Goal: Transaction & Acquisition: Subscribe to service/newsletter

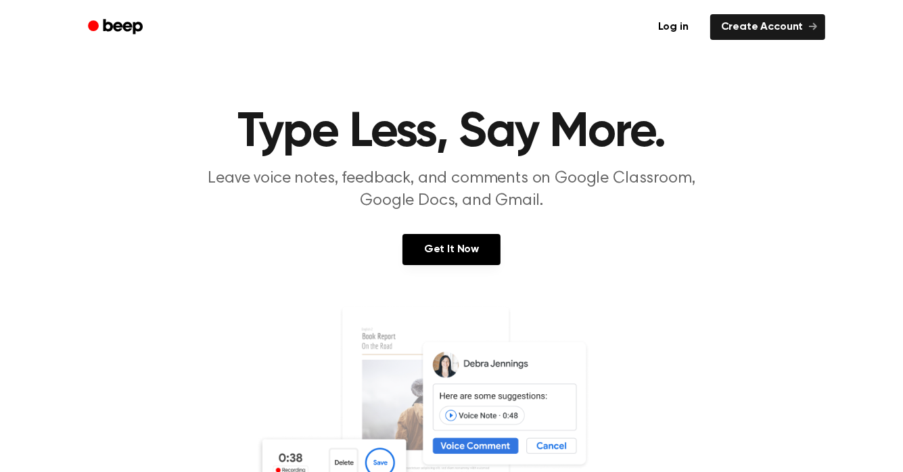
click at [763, 33] on link "Create Account" at bounding box center [767, 27] width 115 height 26
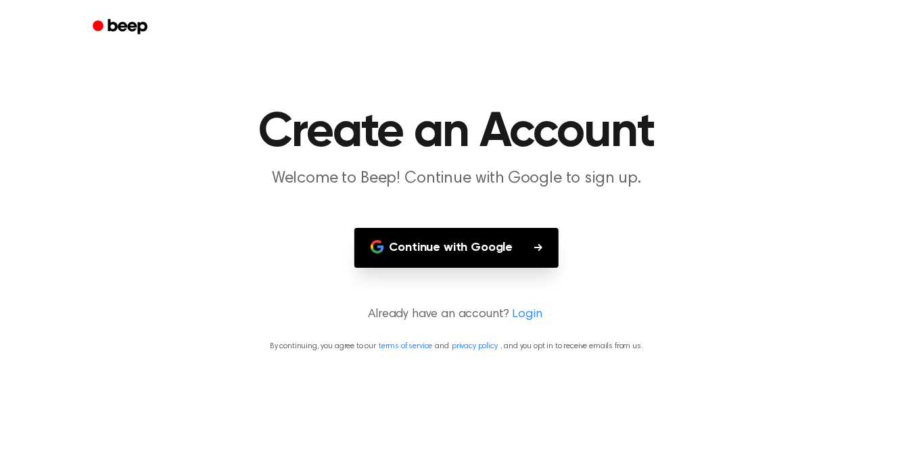
click at [425, 237] on button "Continue with Google" at bounding box center [456, 248] width 205 height 40
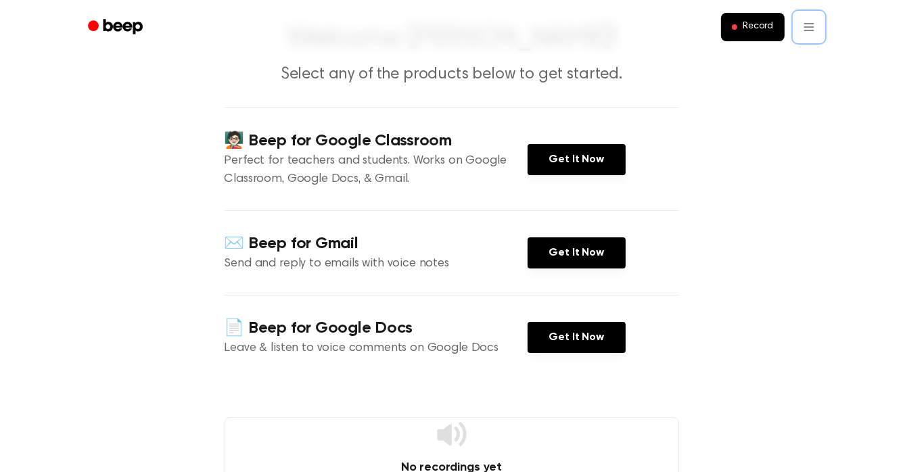
scroll to position [82, 0]
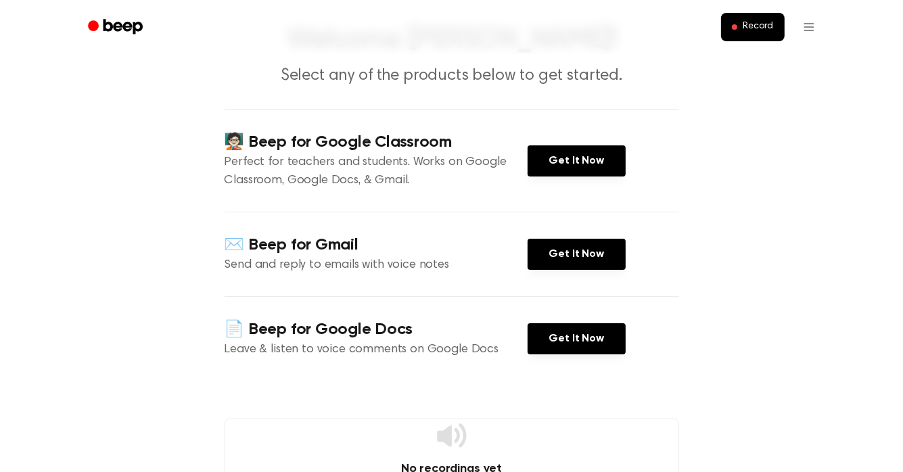
click at [575, 160] on link "Get It Now" at bounding box center [576, 160] width 98 height 31
click at [554, 160] on link "Get It Now" at bounding box center [576, 160] width 98 height 31
click at [574, 336] on link "Get It Now" at bounding box center [576, 338] width 98 height 31
click at [804, 30] on html "Record Welcome [PERSON_NAME]! Select any of the products below to get started. …" at bounding box center [451, 418] width 903 height 1001
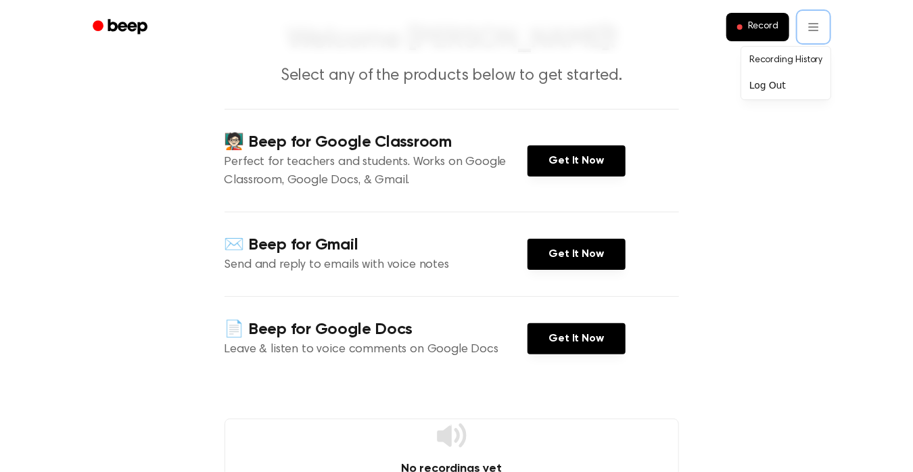
click at [777, 210] on html "Record Welcome [PERSON_NAME]! Select any of the products below to get started. …" at bounding box center [456, 418] width 913 height 1001
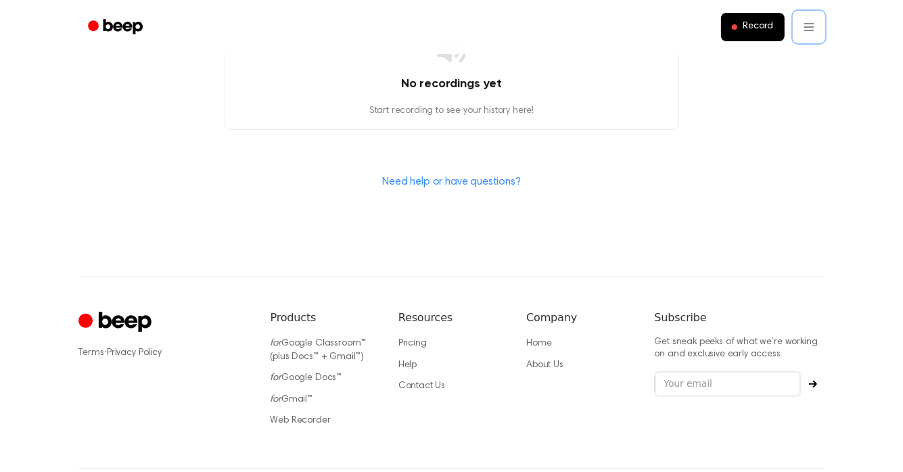
scroll to position [469, 0]
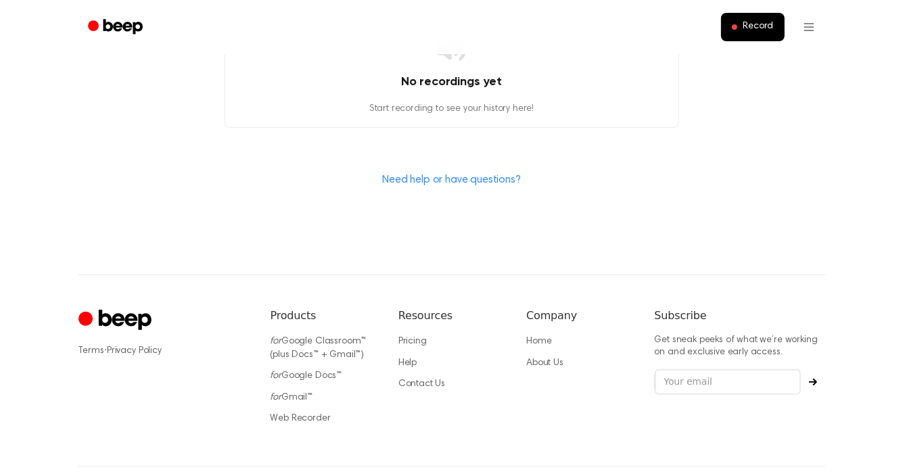
click at [412, 337] on link "Pricing" at bounding box center [412, 341] width 28 height 9
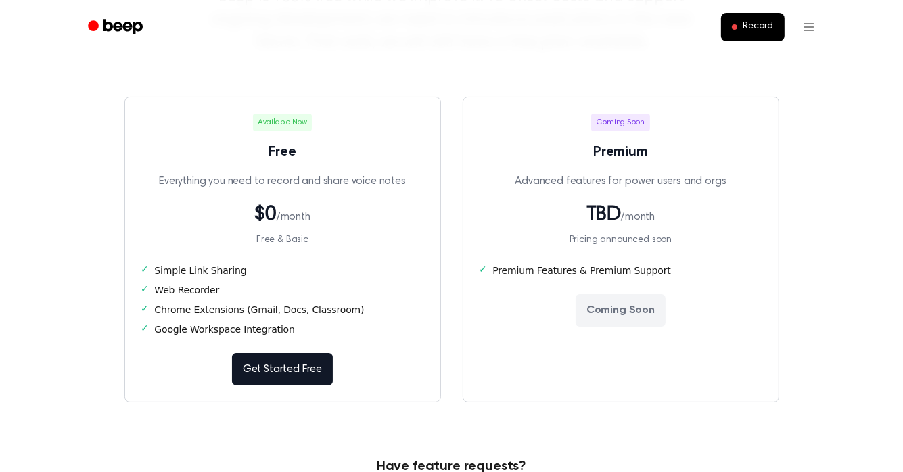
scroll to position [183, 0]
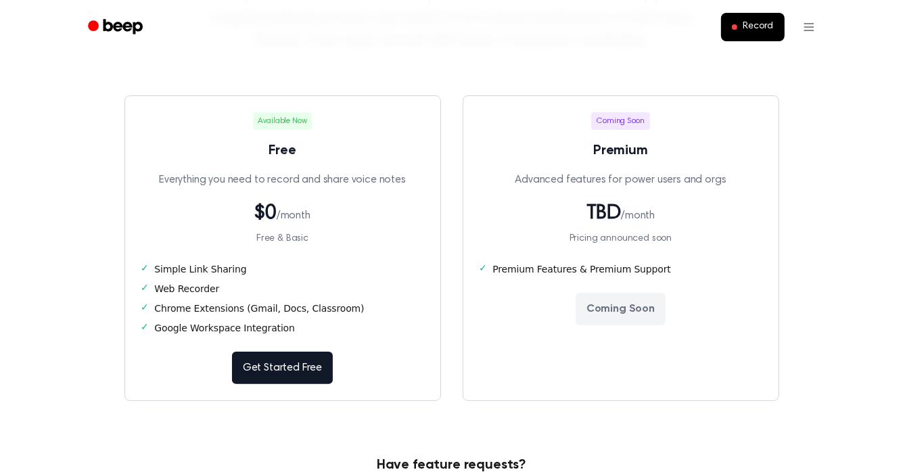
click at [281, 371] on link "Get Started Free" at bounding box center [282, 368] width 101 height 32
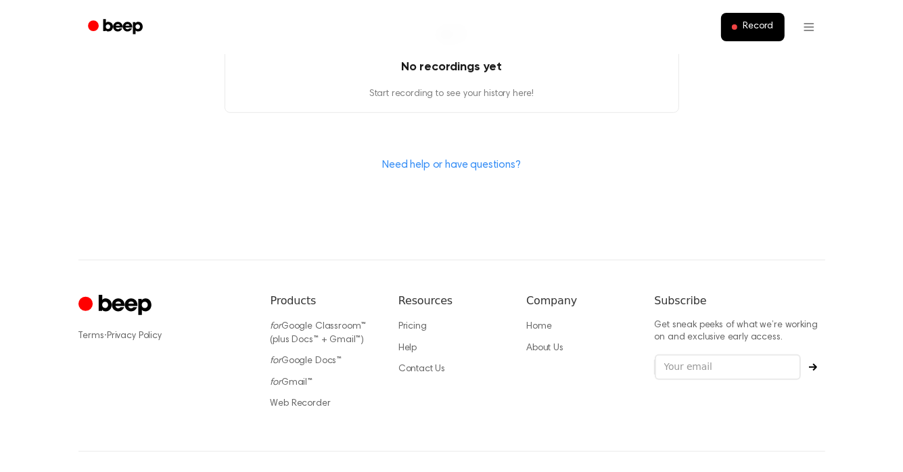
scroll to position [485, 0]
click at [415, 323] on link "Pricing" at bounding box center [412, 324] width 28 height 9
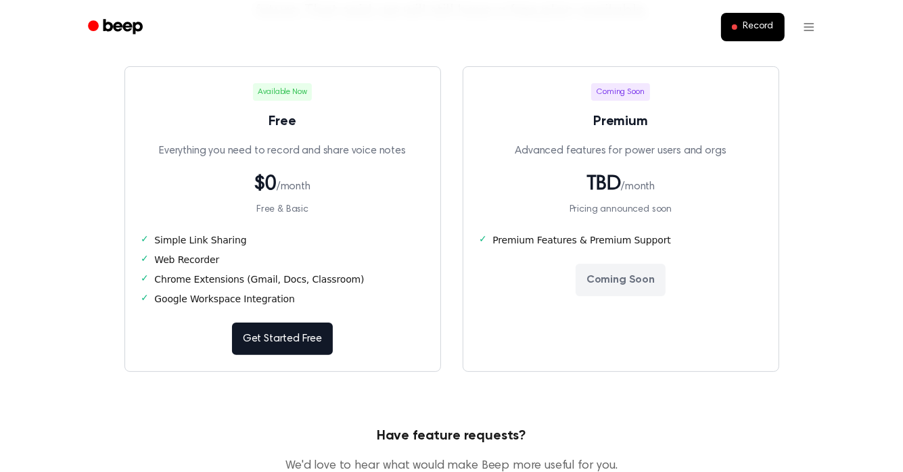
scroll to position [214, 0]
